Goal: Task Accomplishment & Management: Complete application form

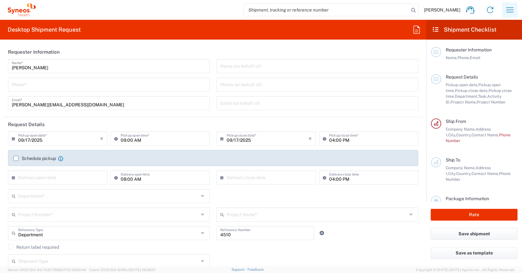
click at [511, 8] on icon "button" at bounding box center [510, 10] width 10 height 10
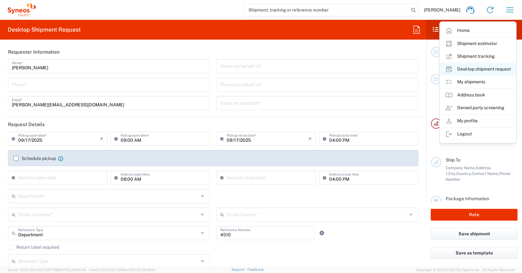
click at [474, 68] on link "Desktop shipment request" at bounding box center [478, 69] width 76 height 13
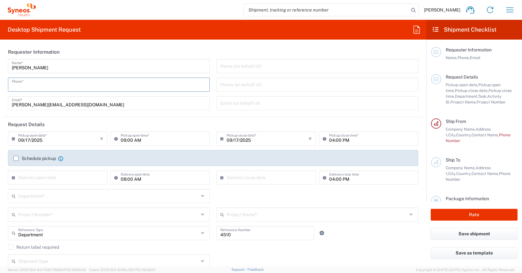
click at [19, 85] on input "tel" at bounding box center [109, 84] width 194 height 11
type input "01728392657"
click at [123, 139] on input "09:00 AM" at bounding box center [163, 138] width 85 height 11
click at [127, 141] on input "12:00 AM" at bounding box center [163, 138] width 85 height 11
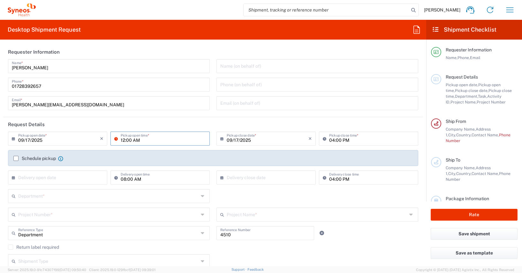
click at [127, 141] on input "12:00 AM" at bounding box center [163, 138] width 85 height 11
click at [135, 140] on input "12:30 AM" at bounding box center [163, 138] width 85 height 11
type input "12:30 PM"
click at [210, 142] on div "09/17/2025 × Pickup open date * Cancel Apply 12:30 PM Pickup open time *" at bounding box center [109, 141] width 208 height 19
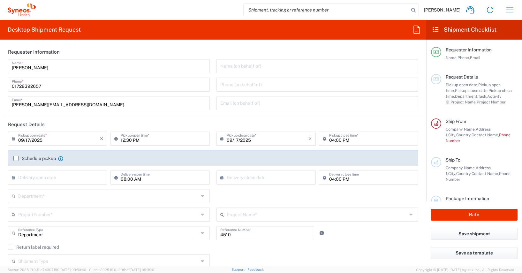
click at [16, 158] on label "Schedule pickup" at bounding box center [34, 158] width 42 height 5
click at [16, 158] on input "Schedule pickup" at bounding box center [16, 158] width 0 height 0
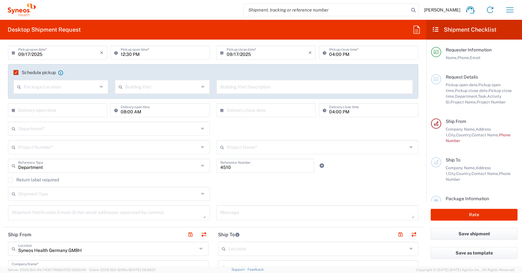
scroll to position [93, 0]
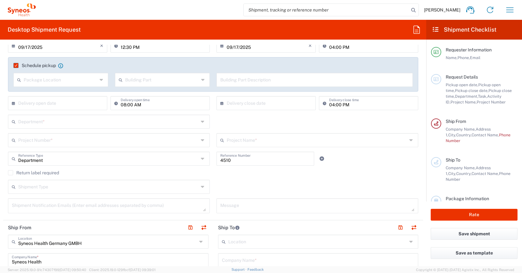
click at [22, 122] on input "text" at bounding box center [108, 121] width 180 height 11
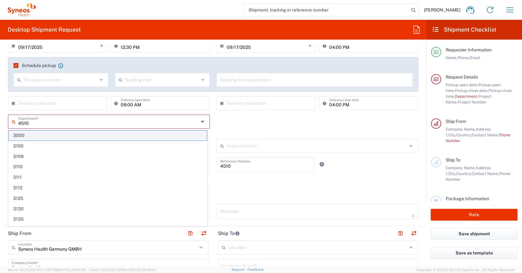
type input "4510"
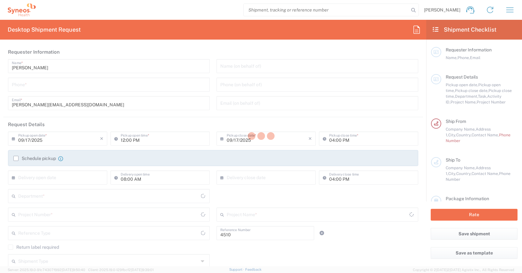
type input "Department"
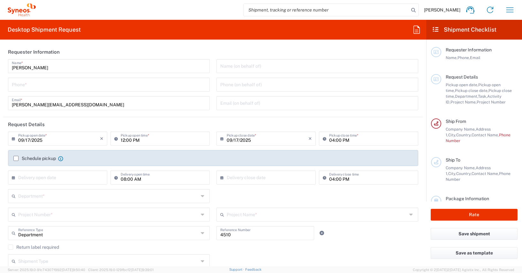
type input "[GEOGRAPHIC_DATA]"
type input "Syneos Health Germany GMBH"
click at [25, 85] on input "tel" at bounding box center [109, 84] width 194 height 11
type input "01728392657"
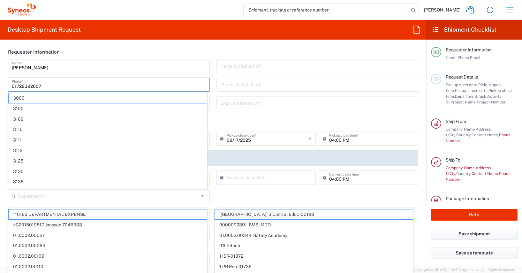
click at [1, 83] on form "Requester Information [PERSON_NAME] Name * [PHONE_NUMBER] Phone * [EMAIL_ADDRES…" at bounding box center [213, 156] width 426 height 222
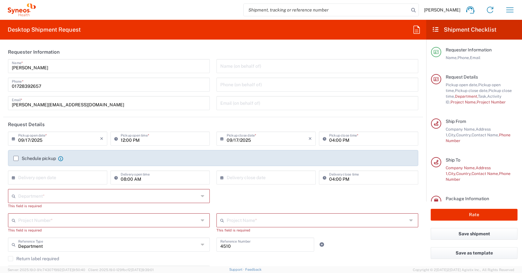
click at [126, 140] on input "12:00 PM" at bounding box center [163, 138] width 85 height 11
click at [128, 140] on input "12:00 PM" at bounding box center [163, 138] width 85 height 11
type input "12:30 PM"
click at [213, 138] on div "0[DATE] × Pickup close date * Cancel Apply 04:00 PM Pickup close time *" at bounding box center [317, 141] width 208 height 19
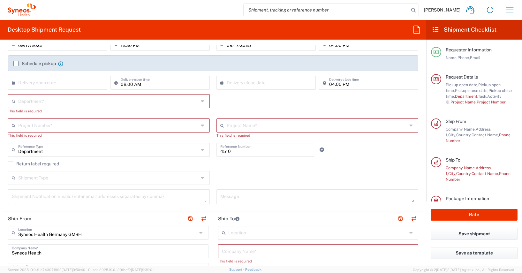
scroll to position [95, 0]
click at [17, 64] on label "Schedule pickup" at bounding box center [34, 63] width 42 height 5
click at [16, 63] on input "Schedule pickup" at bounding box center [16, 63] width 0 height 0
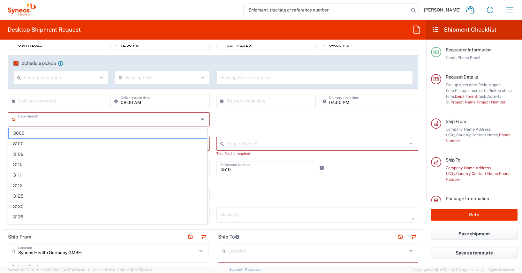
click at [21, 121] on input "text" at bounding box center [108, 118] width 180 height 11
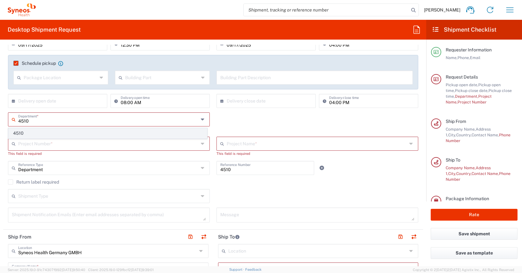
type input "4510"
click at [18, 131] on span "4510" at bounding box center [108, 133] width 198 height 10
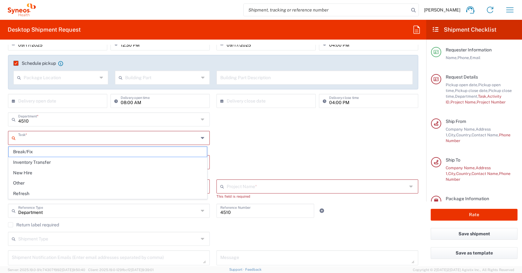
click at [18, 135] on input "text" at bounding box center [108, 137] width 180 height 11
click at [18, 183] on span "Other" at bounding box center [108, 183] width 198 height 10
type input "Other"
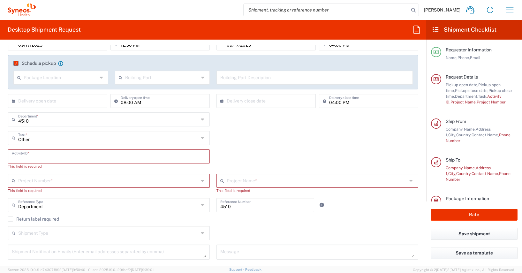
click at [16, 156] on input "text" at bounding box center [109, 155] width 194 height 11
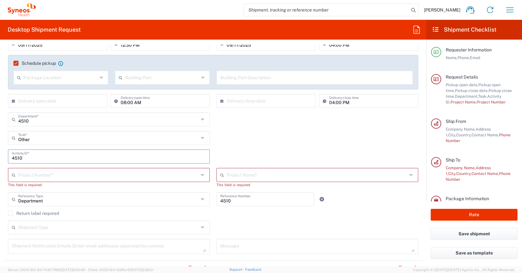
type input "4510"
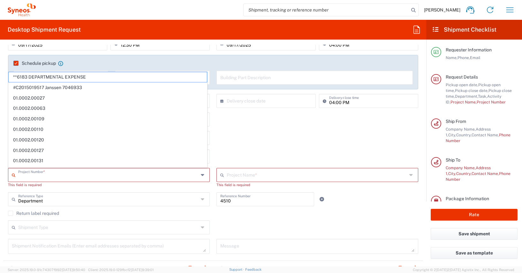
click at [25, 178] on input "text" at bounding box center [108, 174] width 180 height 11
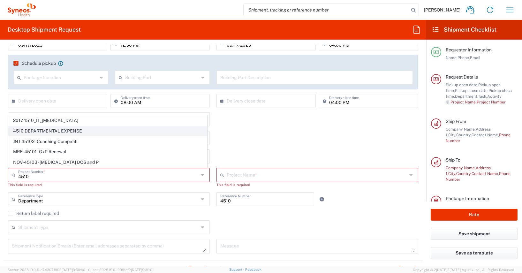
click at [59, 131] on span "4510 DEPARTMENTAL EXPENSE" at bounding box center [108, 131] width 198 height 10
type input "4510 DEPARTMENTAL EXPENSE"
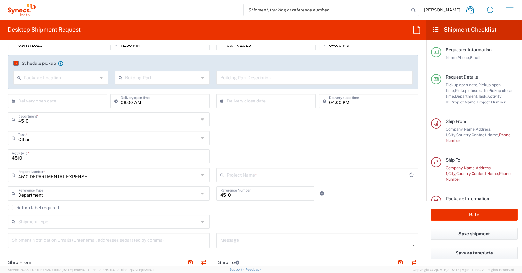
type input "4510 DEPARTMENTAL EXPENSE"
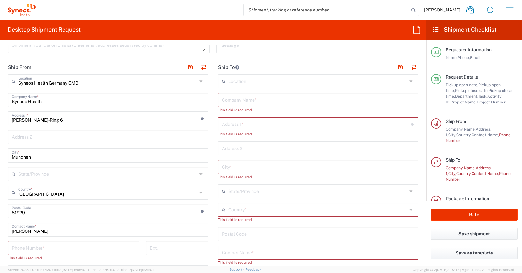
scroll to position [0, 0]
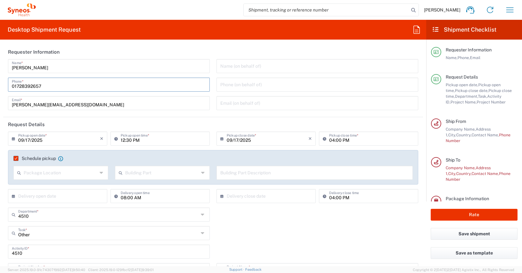
click at [37, 88] on input "01728392657" at bounding box center [109, 84] width 194 height 11
click at [33, 86] on input "01728392657" at bounding box center [109, 84] width 194 height 11
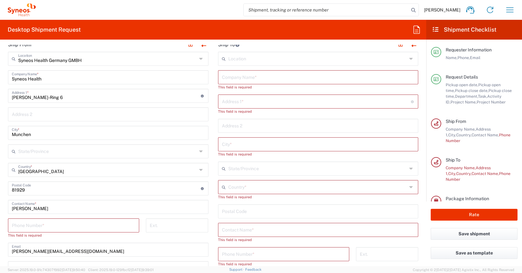
scroll to position [372, 0]
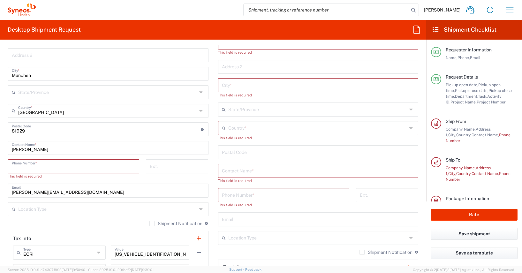
paste input "01728392657"
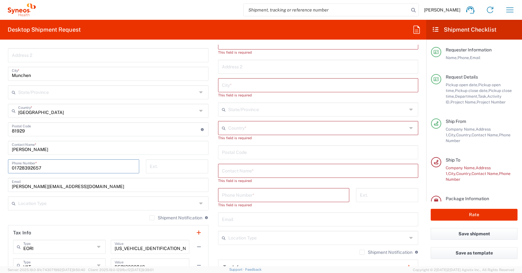
type input "01728392657"
click at [1, 152] on form "Requester Information [PERSON_NAME] Name * [PHONE_NUMBER] Phone * [EMAIL_ADDRES…" at bounding box center [213, 156] width 426 height 222
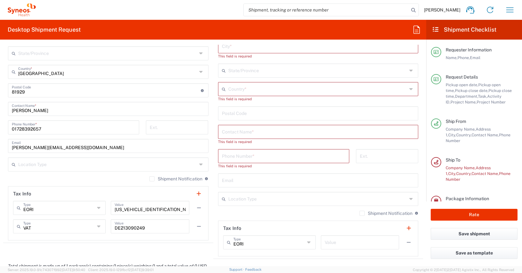
scroll to position [224, 0]
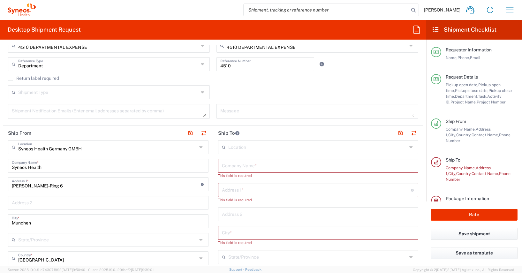
click at [223, 167] on input "text" at bounding box center [318, 165] width 193 height 11
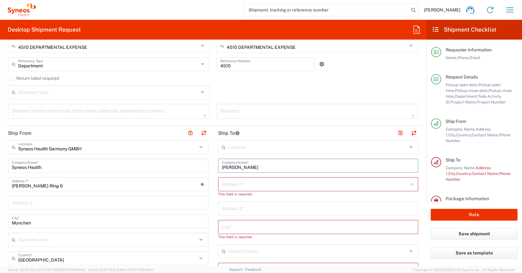
drag, startPoint x: 263, startPoint y: 166, endPoint x: 218, endPoint y: 166, distance: 45.0
click at [218, 166] on div "[PERSON_NAME] Company Name *" at bounding box center [318, 166] width 201 height 14
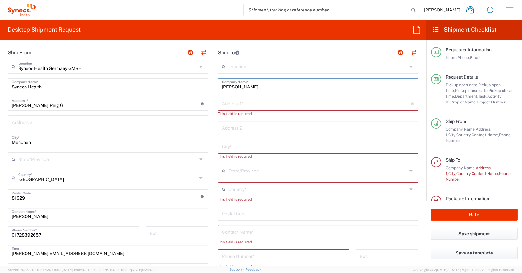
scroll to position [343, 0]
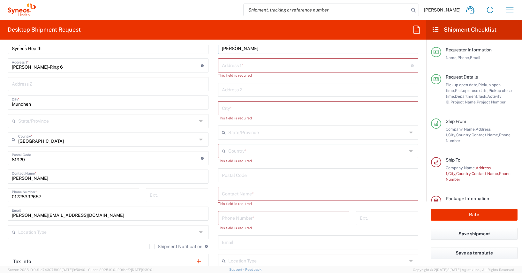
type input "[PERSON_NAME]"
paste input "[PERSON_NAME]"
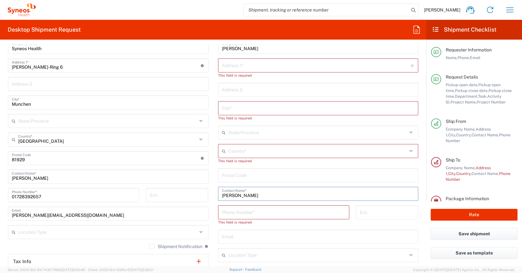
type input "[PERSON_NAME]"
click at [231, 153] on input "text" at bounding box center [317, 150] width 179 height 11
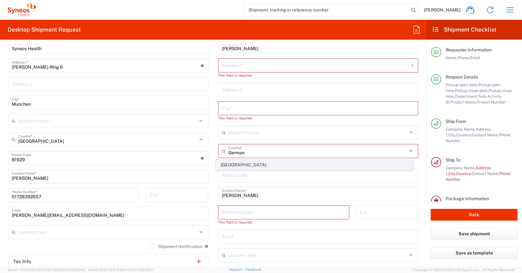
click at [225, 164] on span "[GEOGRAPHIC_DATA]" at bounding box center [314, 165] width 197 height 10
type input "[GEOGRAPHIC_DATA]"
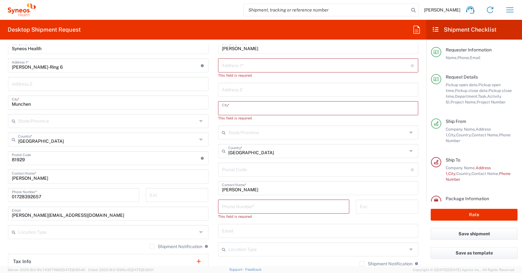
click at [223, 109] on input "text" at bounding box center [318, 107] width 193 height 11
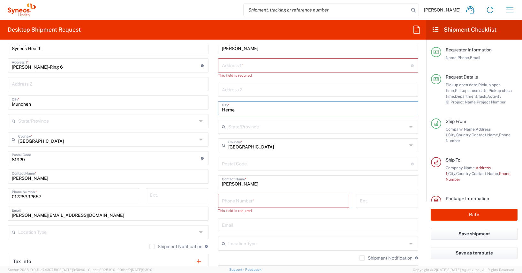
type input "Herne"
paste input "[STREET_ADDRESS]"
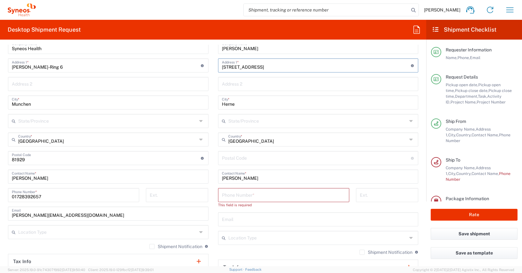
type input "[STREET_ADDRESS]"
click at [222, 160] on input "undefined" at bounding box center [316, 157] width 189 height 11
type input "44628"
paste input "[PHONE_NUMBER]"
type input "01728351384"
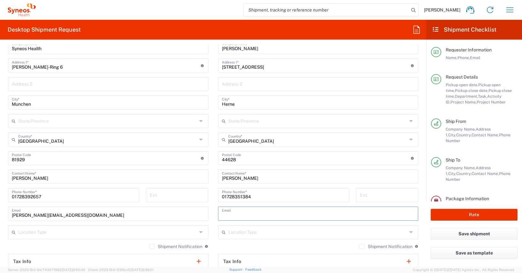
paste input "[PERSON_NAME][EMAIL_ADDRESS][DOMAIN_NAME]"
type input "[PERSON_NAME][EMAIL_ADDRESS][DOMAIN_NAME]"
click at [213, 219] on main "Location [PERSON_NAME]y LLC-[GEOGRAPHIC_DATA] [GEOGRAPHIC_DATA] [GEOGRAPHIC_DAT…" at bounding box center [318, 155] width 210 height 268
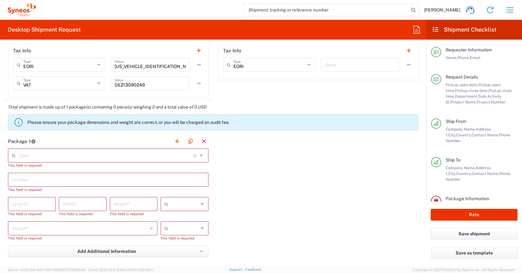
click at [29, 155] on input "text" at bounding box center [105, 154] width 175 height 11
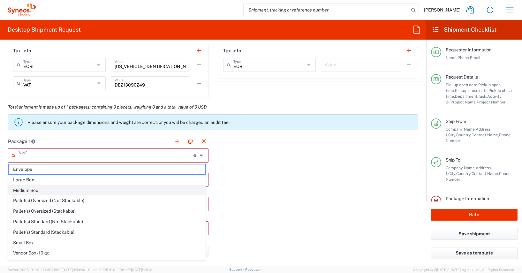
click at [27, 190] on span "Medium Box" at bounding box center [107, 191] width 197 height 10
type input "Medium Box"
type input "13"
type input "11.5"
type input "2.5"
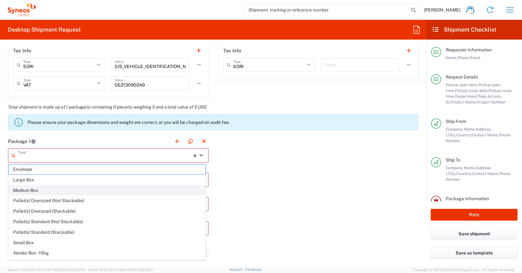
type input "in"
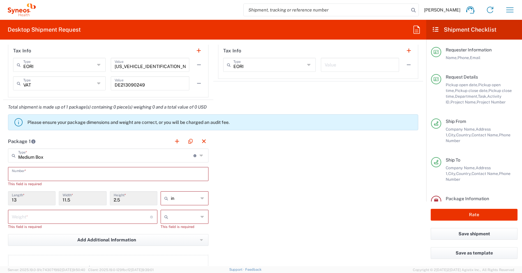
click at [16, 174] on input "text" at bounding box center [108, 173] width 193 height 11
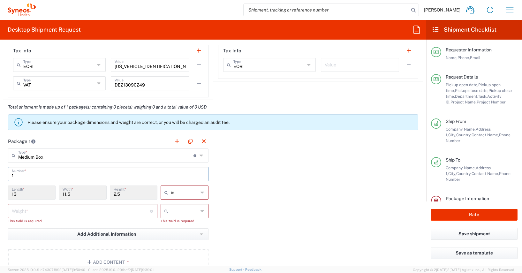
type input "1"
click at [201, 191] on icon at bounding box center [203, 192] width 4 height 10
drag, startPoint x: 168, startPoint y: 217, endPoint x: 85, endPoint y: 215, distance: 82.7
click at [166, 217] on span "cm" at bounding box center [183, 217] width 46 height 10
type input "33.02"
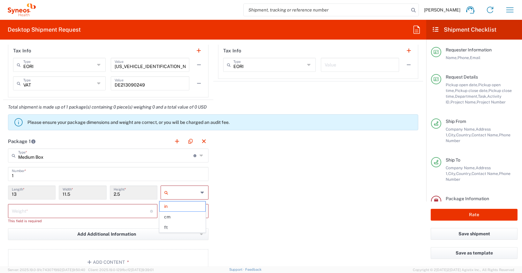
type input "29.21"
type input "6.35"
type input "cm"
click at [19, 214] on input "number" at bounding box center [81, 210] width 138 height 11
type input "2.5"
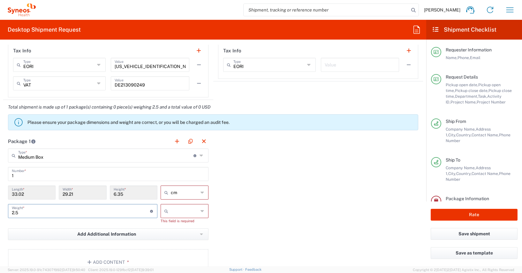
click at [201, 211] on icon at bounding box center [203, 211] width 4 height 10
click at [168, 225] on span "kgs" at bounding box center [183, 225] width 46 height 10
type input "kgs"
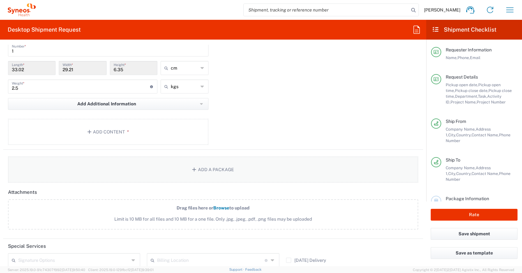
scroll to position [677, 0]
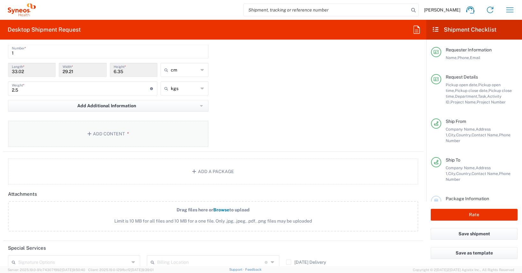
click at [94, 133] on button "Add Content *" at bounding box center [108, 134] width 201 height 26
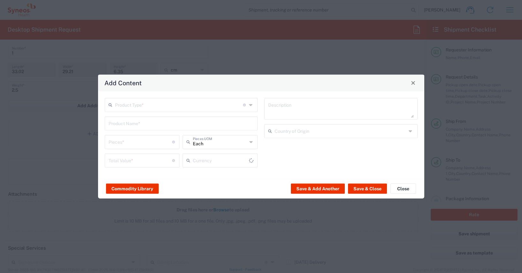
type input "US Dollar"
click at [134, 189] on button "Commodity Library" at bounding box center [132, 189] width 53 height 10
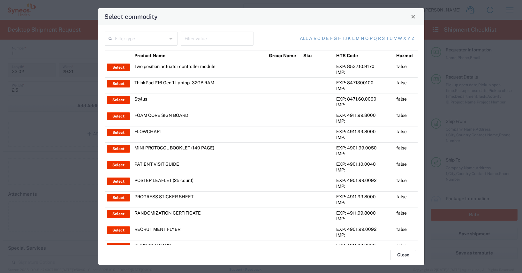
click at [196, 42] on input "text" at bounding box center [217, 38] width 65 height 11
type input "thinkpad"
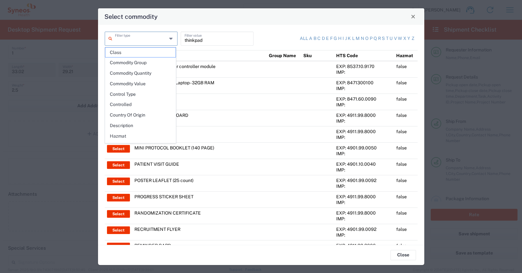
click at [117, 39] on input "text" at bounding box center [141, 38] width 52 height 11
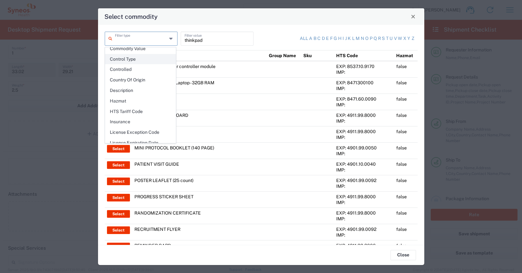
scroll to position [93, 0]
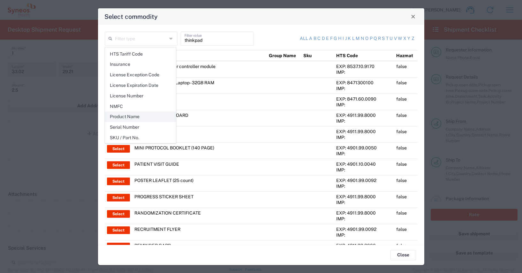
click at [135, 118] on span "Product Name" at bounding box center [140, 117] width 70 height 10
type input "Product Name"
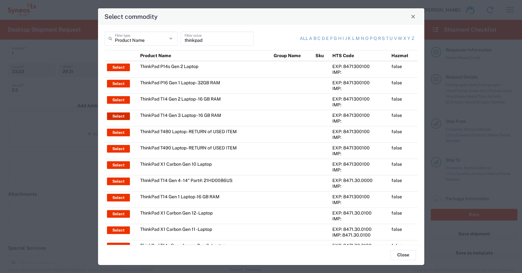
click at [114, 116] on button "Select" at bounding box center [118, 116] width 23 height 8
type input "ThinkPad T14 Gen 3 Laptop - 16 GB RAM"
type input "1"
type textarea "Intel Core i7-1265U vProÂ® Processor - 14" - 16 GB RAM - 512 GB SSD"
type input "[GEOGRAPHIC_DATA]"
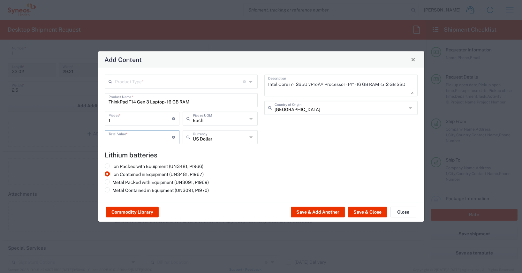
click at [115, 139] on input "number" at bounding box center [141, 136] width 64 height 11
type input "700"
click at [126, 82] on input "text" at bounding box center [179, 80] width 128 height 11
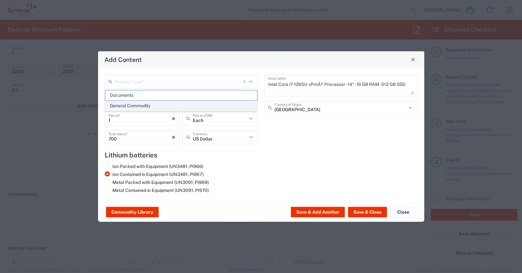
click at [131, 106] on span "General Commodity" at bounding box center [181, 106] width 152 height 10
type input "General Commodity"
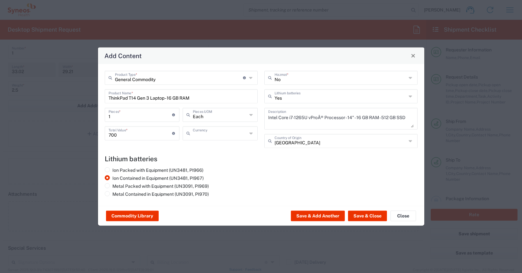
click at [201, 137] on input "text" at bounding box center [220, 132] width 54 height 11
click at [201, 144] on span "Euro" at bounding box center [220, 147] width 74 height 10
type input "Euro"
click at [374, 216] on button "Save & Close" at bounding box center [367, 216] width 39 height 10
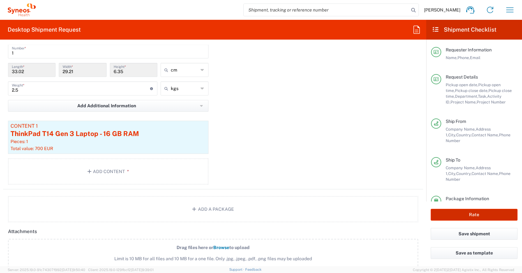
click at [440, 214] on button "Rate" at bounding box center [474, 215] width 87 height 12
type input "4510 DEPARTMENTAL EXPENSE"
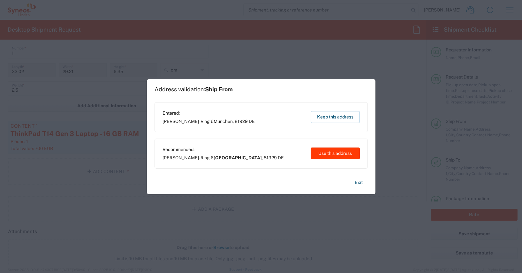
click at [338, 153] on button "Use this address" at bounding box center [335, 154] width 49 height 12
type input "[GEOGRAPHIC_DATA]"
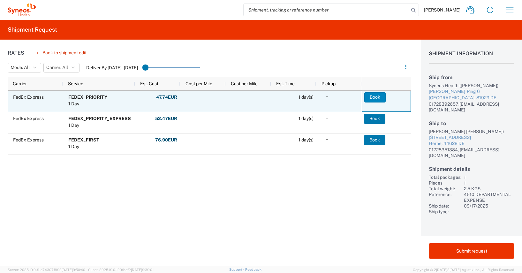
click at [379, 96] on button "Book" at bounding box center [374, 97] width 21 height 10
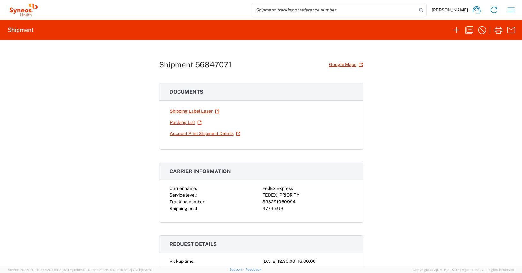
click at [277, 202] on div "393291060994" at bounding box center [307, 202] width 90 height 7
copy div "393291060994"
